Goal: Entertainment & Leisure: Browse casually

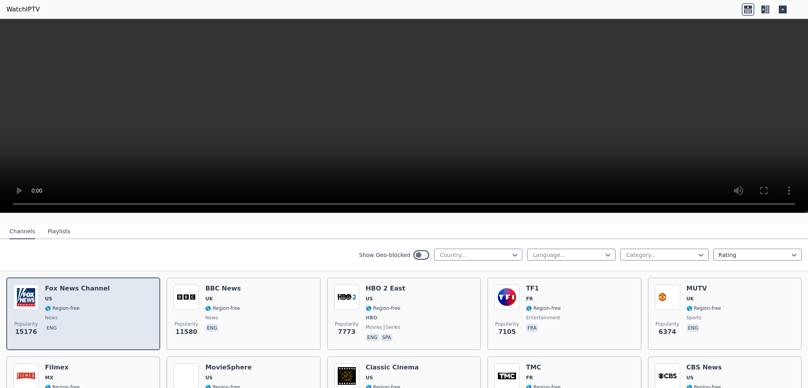
scroll to position [79, 0]
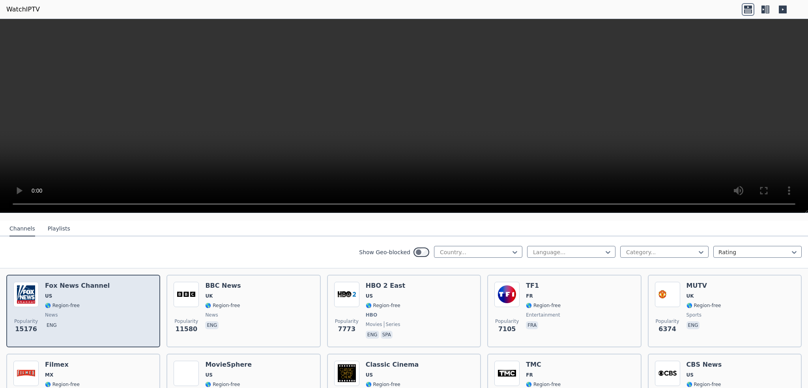
click at [77, 312] on span "news" at bounding box center [77, 315] width 65 height 6
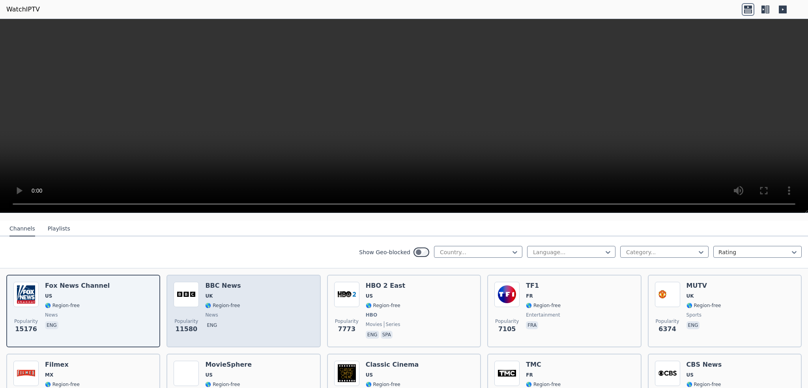
click at [242, 301] on div "Popularity 11580 BBC News UK 🌎 Region-free news eng" at bounding box center [244, 311] width 140 height 58
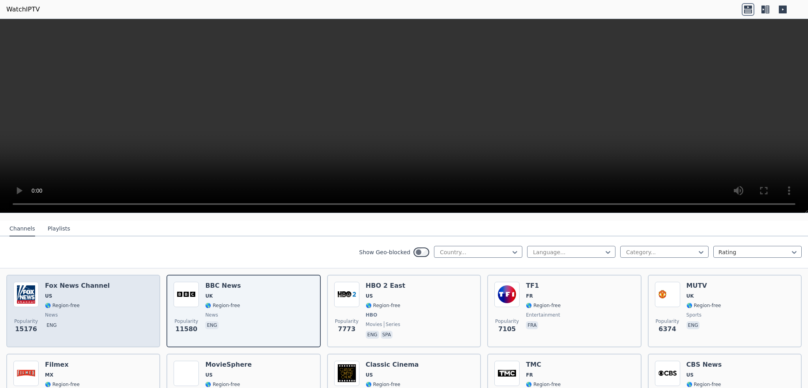
click at [107, 302] on div "Popularity 15176 [PERSON_NAME] US 🌎 Region-free news eng" at bounding box center [83, 311] width 140 height 58
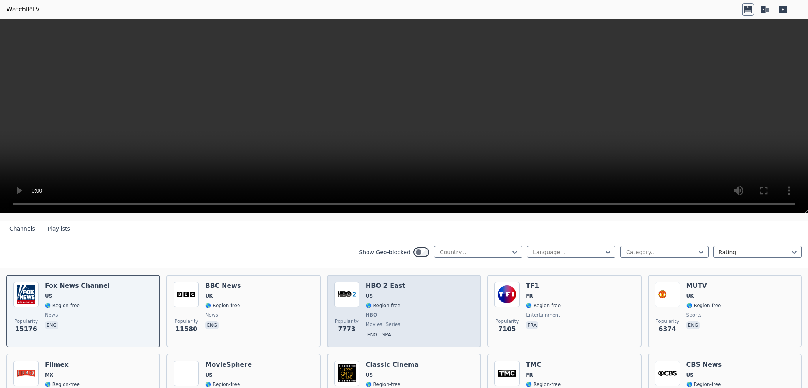
click at [376, 303] on div "HBO 2 East US 🌎 Region-free HBO movies series eng spa" at bounding box center [385, 311] width 39 height 58
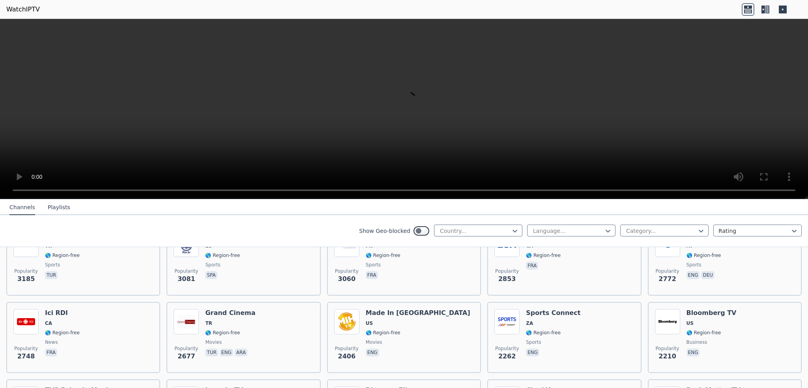
scroll to position [276, 0]
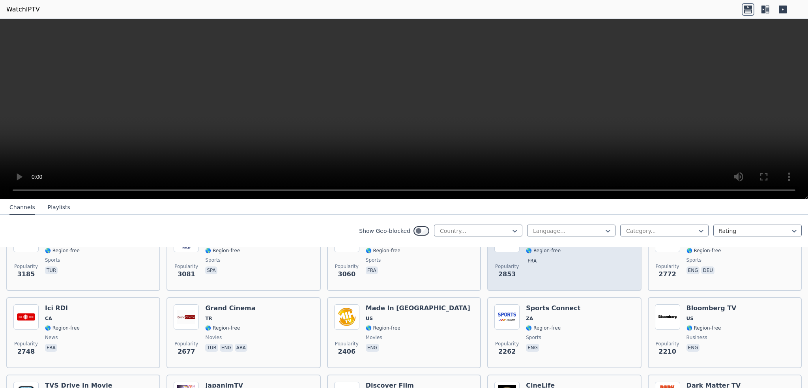
click at [548, 261] on div "LCN CA 🌎 Region-free fra" at bounding box center [543, 255] width 35 height 57
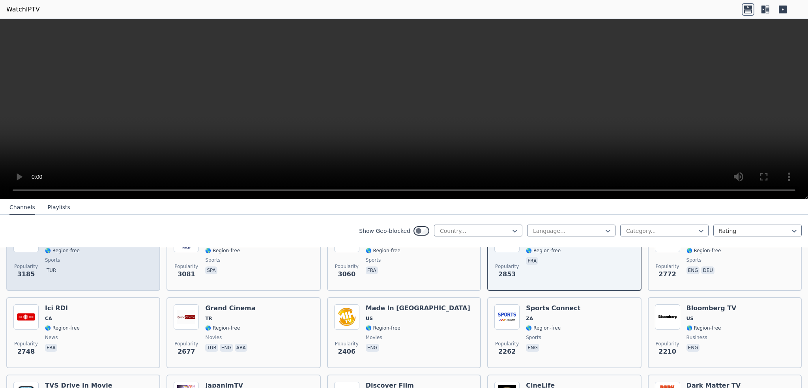
click at [89, 343] on div "Popularity [STREET_ADDRESS] 🌎 Region-free news fra" at bounding box center [83, 332] width 140 height 57
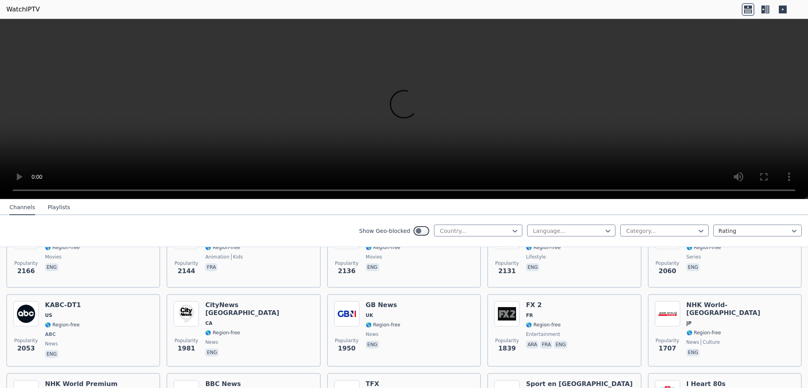
scroll to position [473, 0]
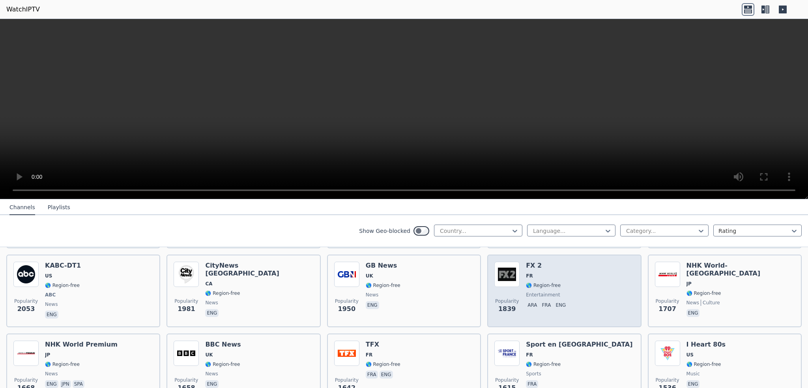
click at [578, 290] on div "Popularity 1839 FX 2 FR 🌎 Region-free entertainment ara fra eng" at bounding box center [564, 290] width 140 height 58
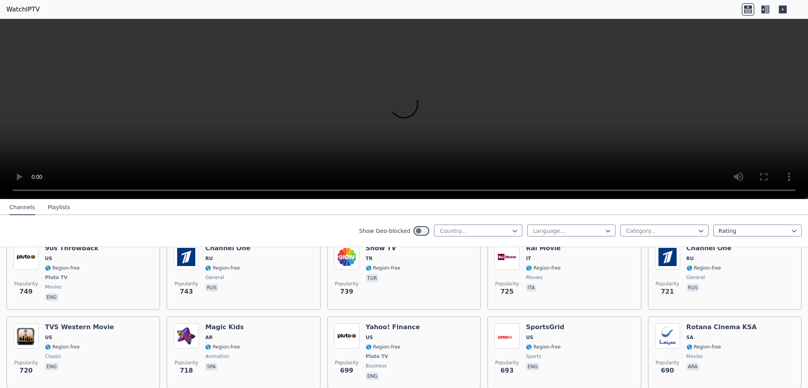
scroll to position [1775, 0]
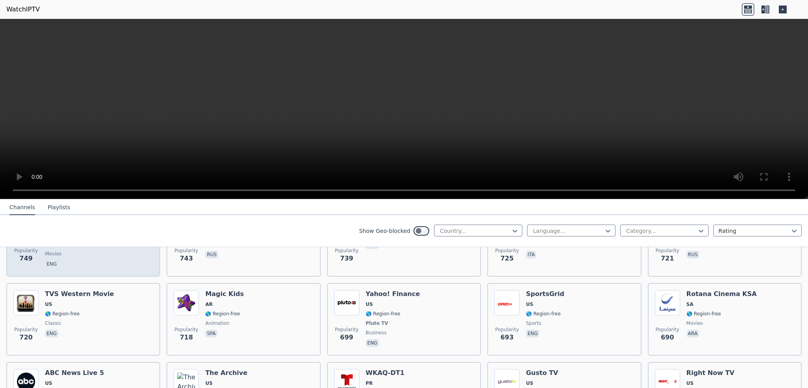
click at [104, 264] on div "Popularity 749 90s Throwback US 🌎 Region-free Pluto TV movies eng" at bounding box center [83, 240] width 154 height 73
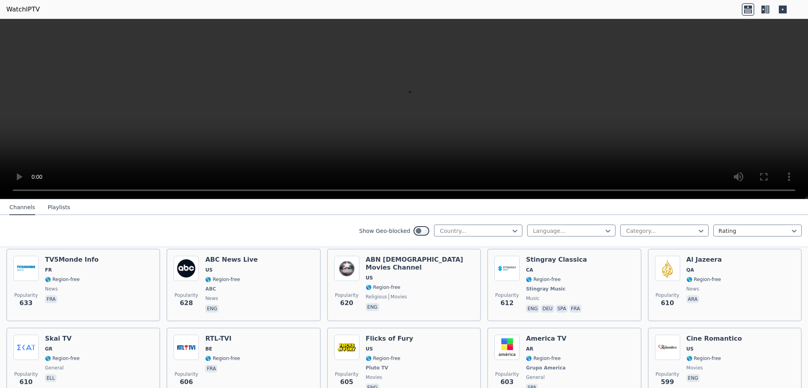
scroll to position [1972, 0]
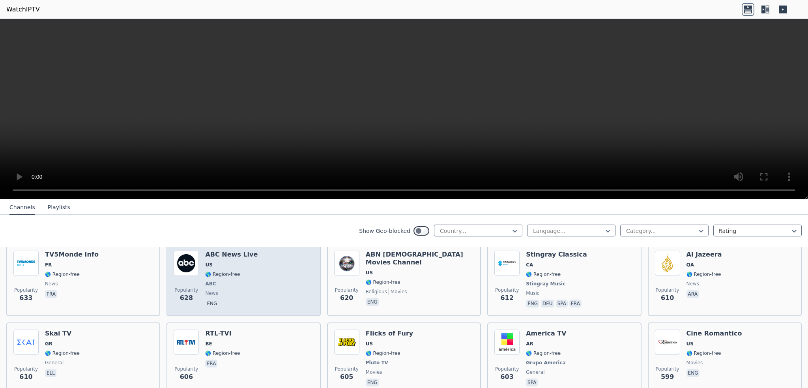
click at [237, 283] on div "ABC News Live US 🌎 Region-free ABC news eng" at bounding box center [231, 279] width 52 height 58
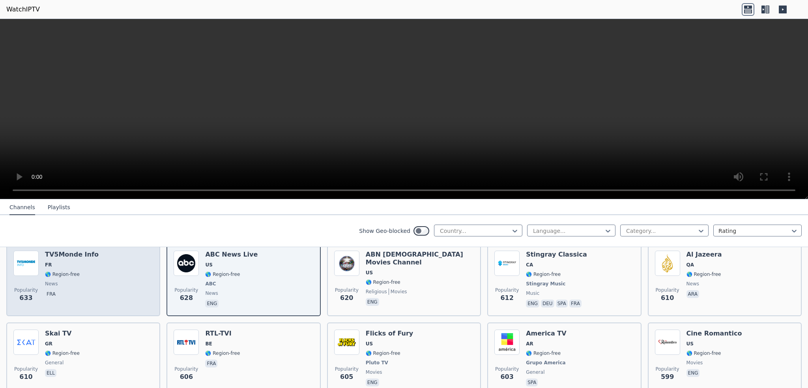
click at [122, 293] on div "Popularity 633 TV5Monde Info FR 🌎 Region-free news fra" at bounding box center [83, 279] width 140 height 58
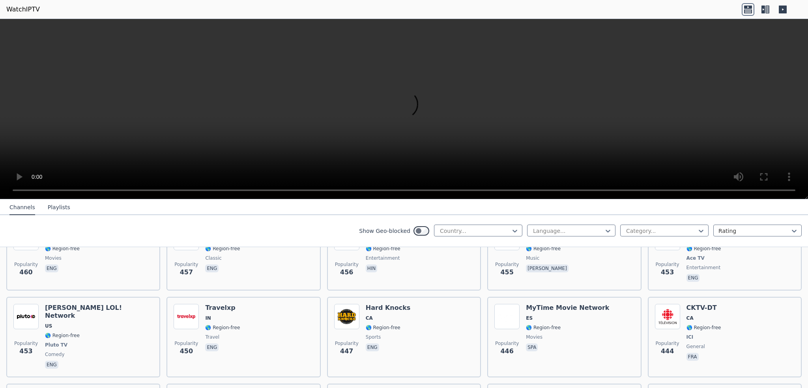
scroll to position [2958, 0]
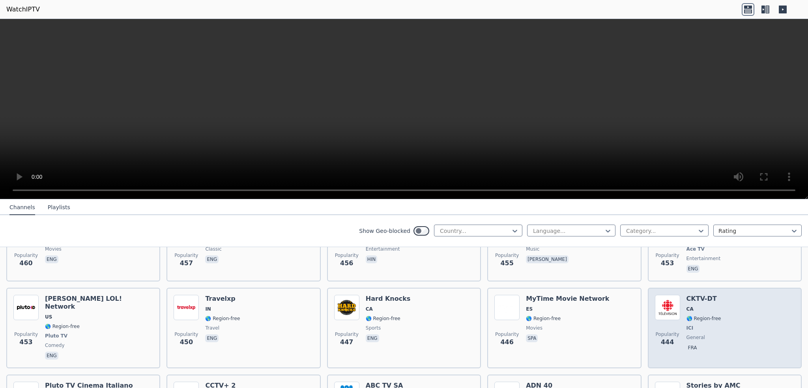
click at [732, 295] on div "Popularity 444 CKTV-DT [GEOGRAPHIC_DATA] 🌎 Region-free ICI general fra" at bounding box center [725, 328] width 140 height 66
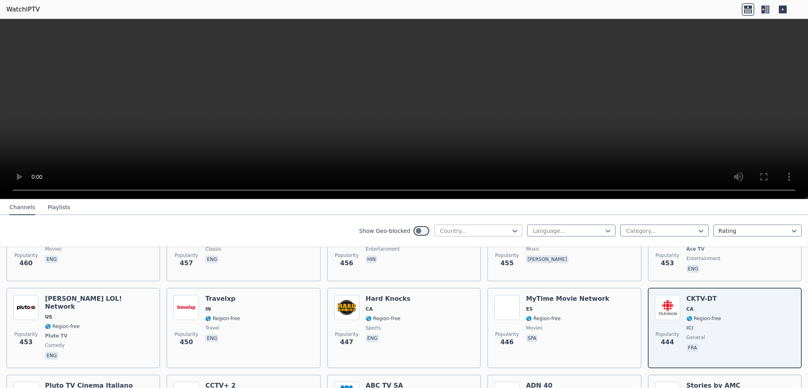
click at [498, 230] on div at bounding box center [475, 231] width 72 height 8
type input "*****"
click at [472, 274] on div "[GEOGRAPHIC_DATA]" at bounding box center [478, 276] width 88 height 14
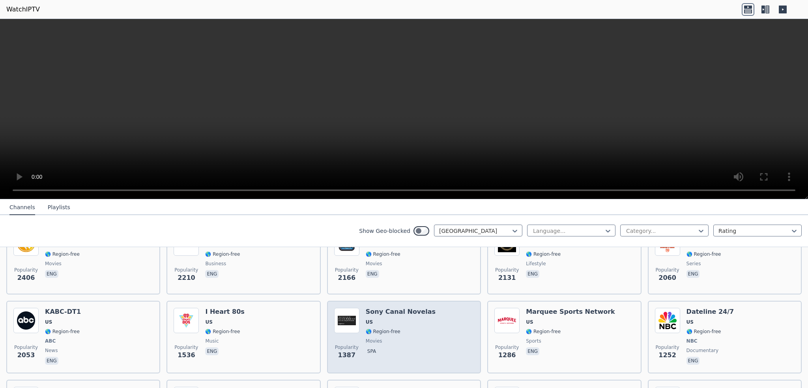
scroll to position [197, 0]
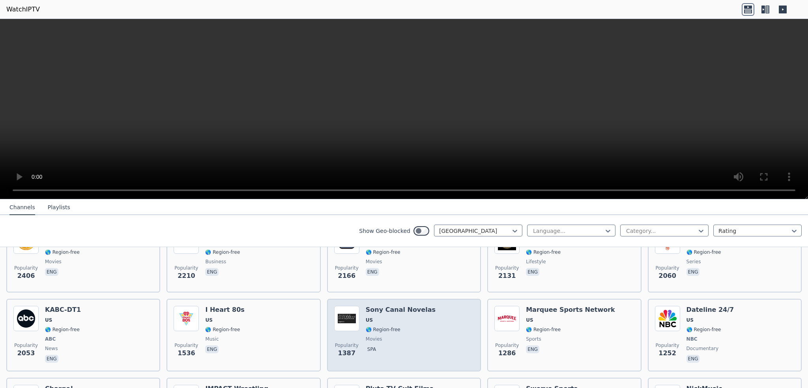
click at [390, 326] on div "Sony Canal Novelas US 🌎 Region-free movies spa" at bounding box center [401, 335] width 70 height 58
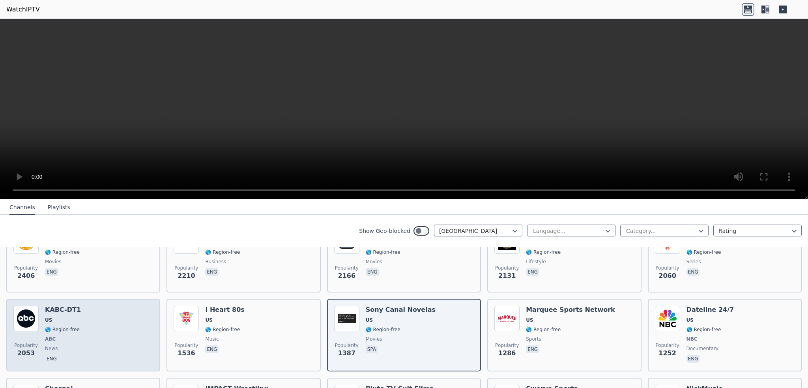
click at [89, 320] on div "Popularity 2053 KABC-DT1 US 🌎 Region-free ABC news eng" at bounding box center [83, 335] width 140 height 58
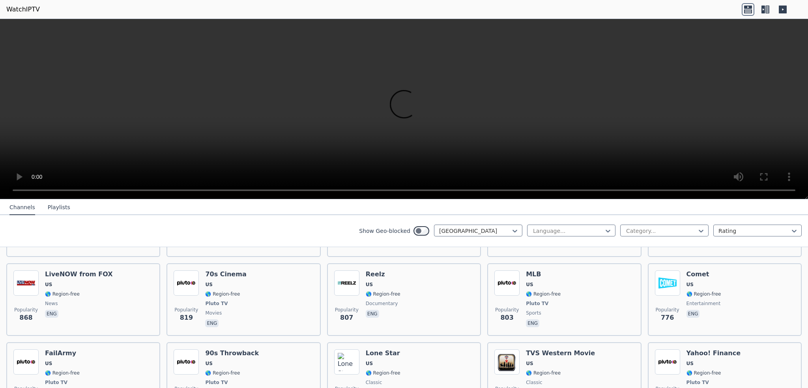
scroll to position [552, 0]
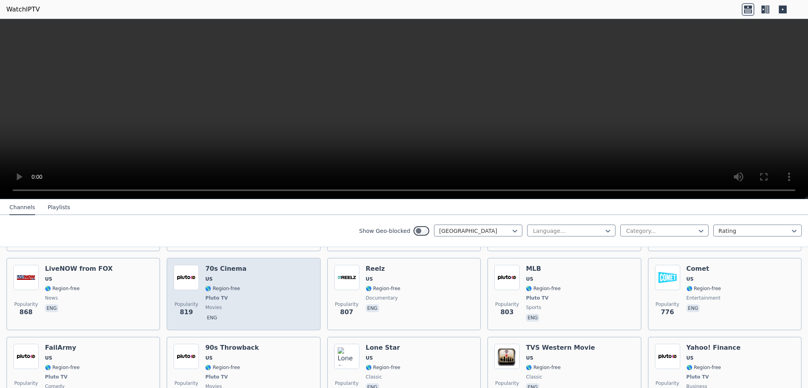
click at [264, 282] on div "Popularity 819 70s Cinema US 🌎 Region-free Pluto TV movies eng" at bounding box center [244, 294] width 140 height 58
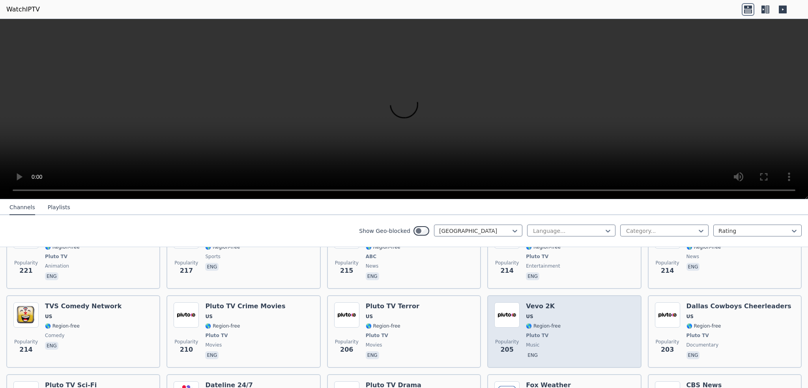
scroll to position [1893, 0]
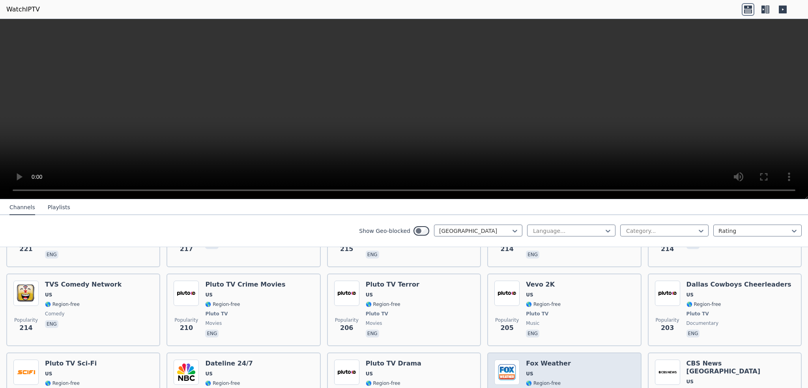
click at [526, 359] on h6 "Fox Weather" at bounding box center [548, 363] width 45 height 8
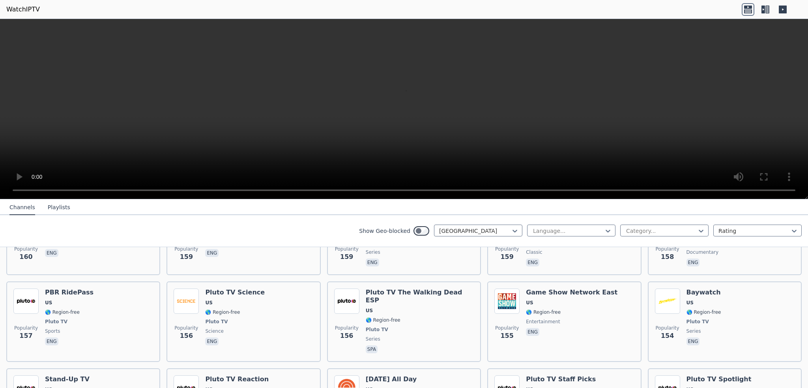
scroll to position [2485, 0]
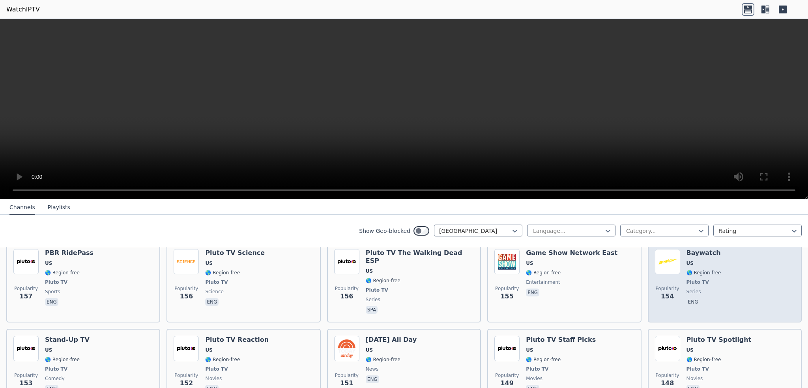
click at [671, 280] on span "Popularity 154" at bounding box center [667, 292] width 25 height 25
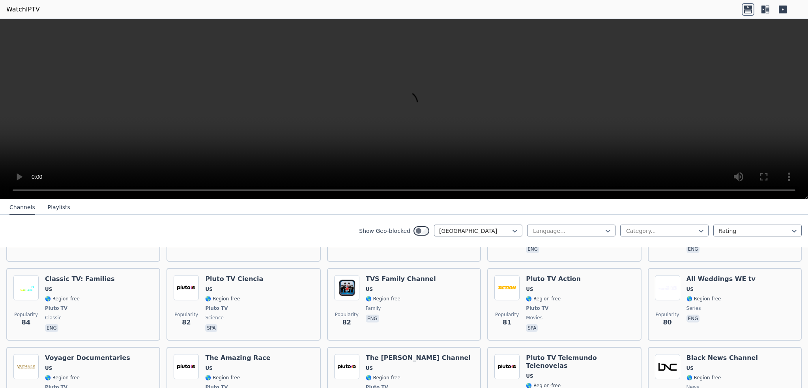
scroll to position [3913, 0]
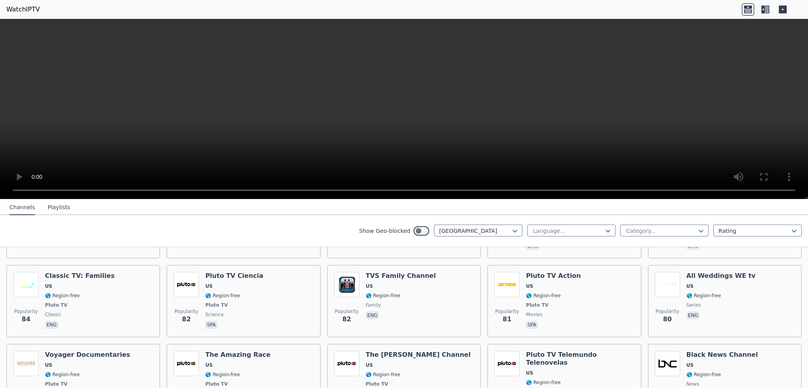
click at [768, 9] on icon at bounding box center [767, 10] width 4 height 8
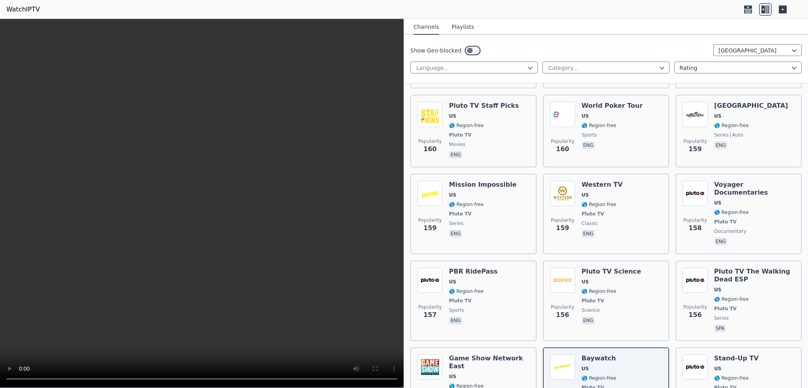
click at [780, 11] on icon at bounding box center [782, 10] width 8 height 8
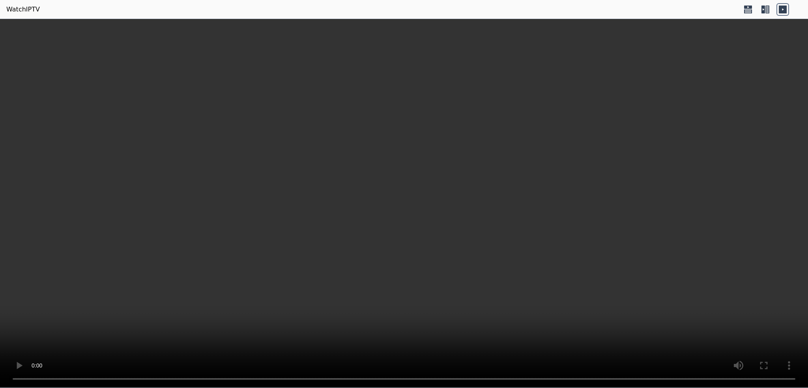
click at [764, 9] on icon at bounding box center [763, 10] width 4 height 8
